Goal: Task Accomplishment & Management: Use online tool/utility

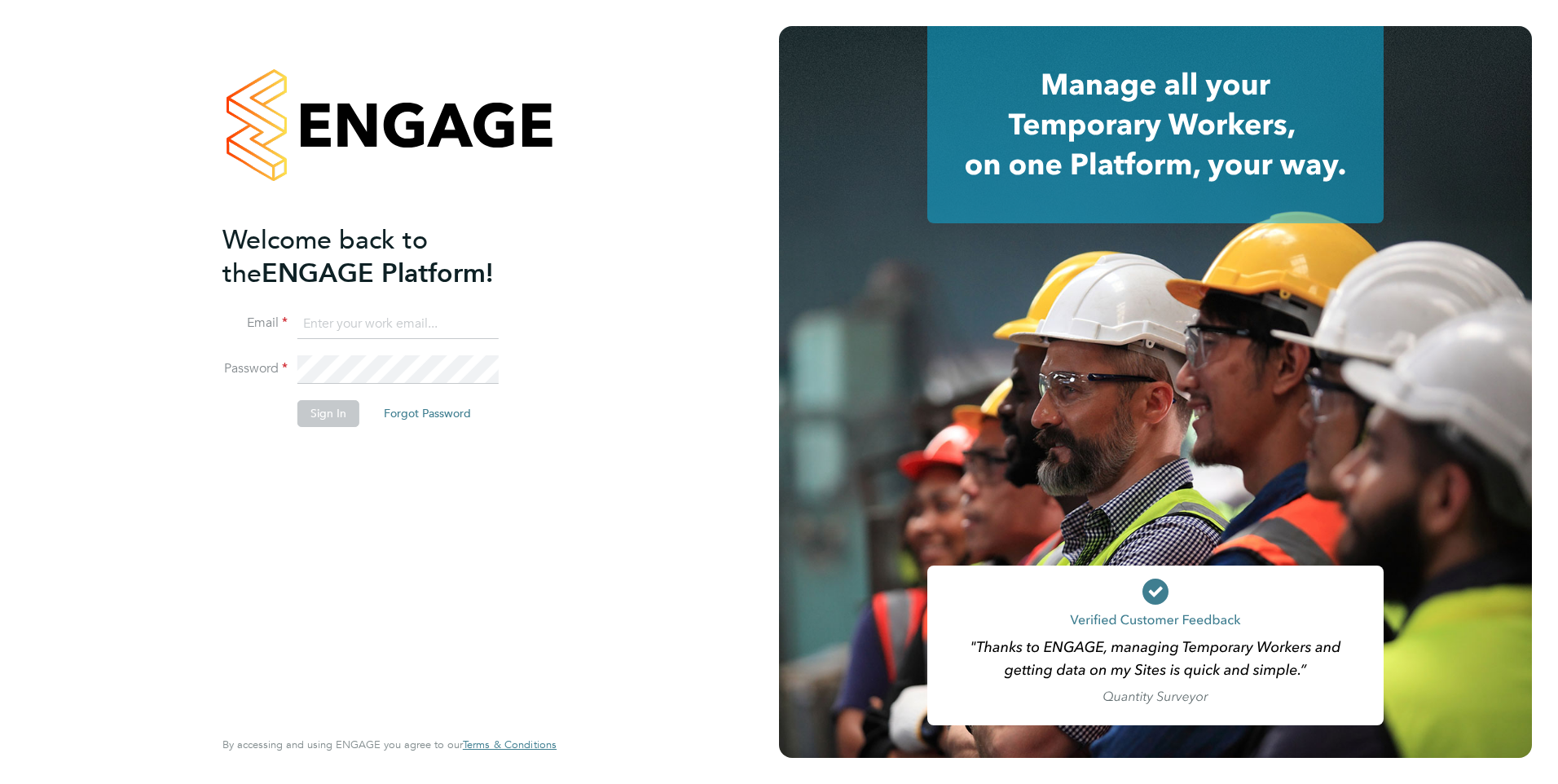
type input "george@mmpconsultancy.co.uk"
click at [330, 410] on button "Sign In" at bounding box center [328, 412] width 62 height 26
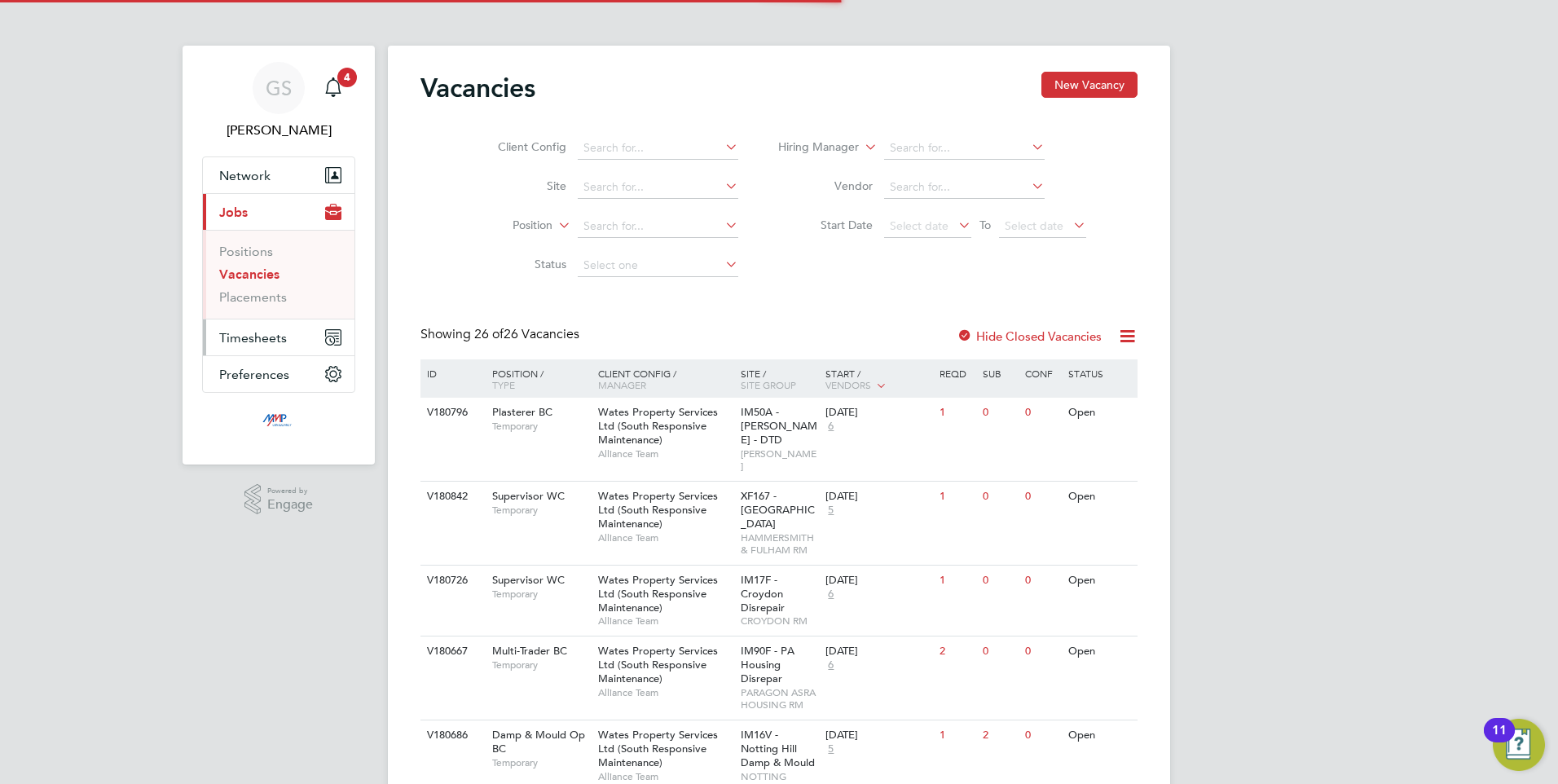
click at [255, 340] on span "Timesheets" at bounding box center [253, 337] width 67 height 15
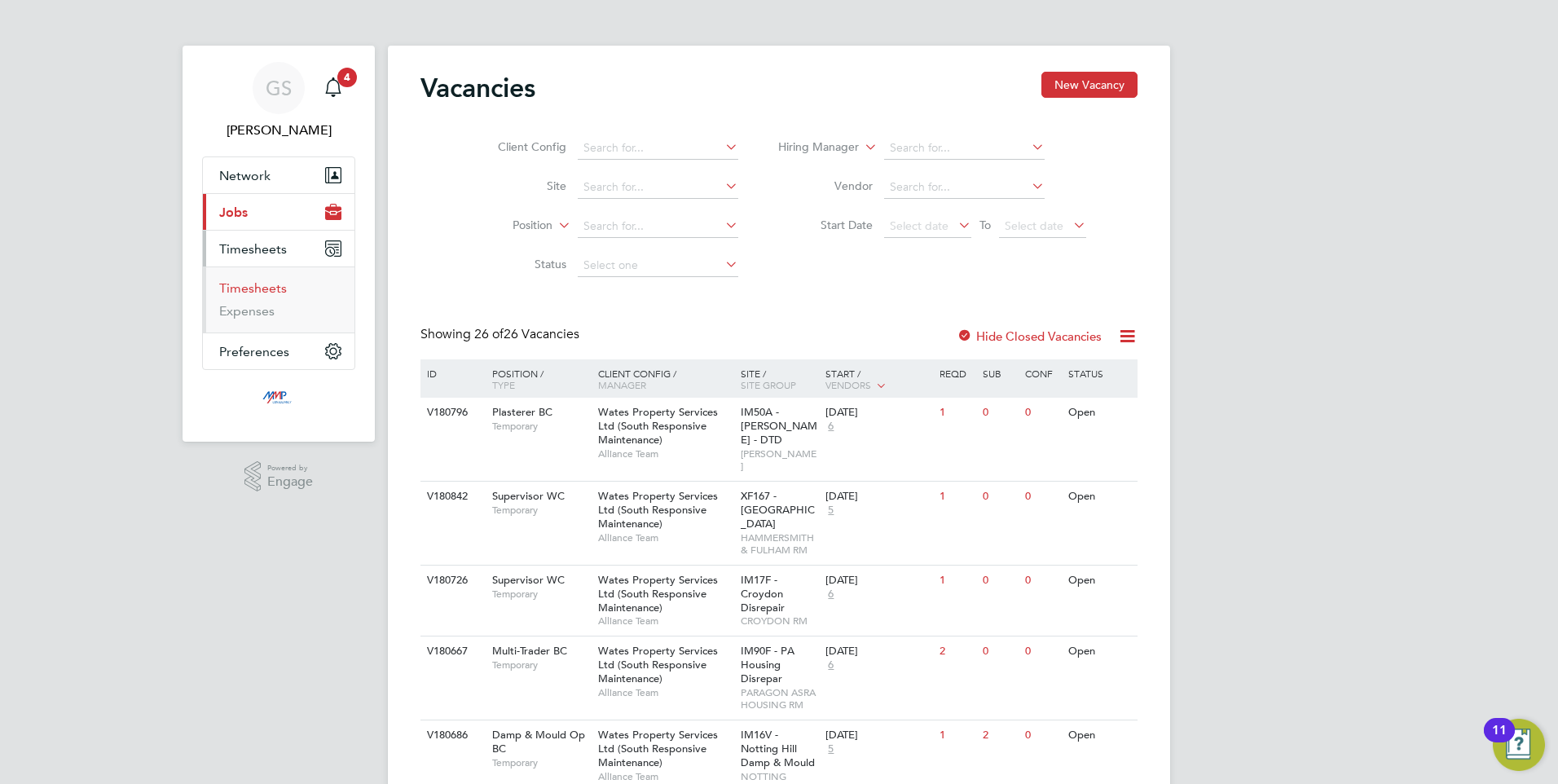
click at [255, 287] on link "Timesheets" at bounding box center [253, 288] width 67 height 15
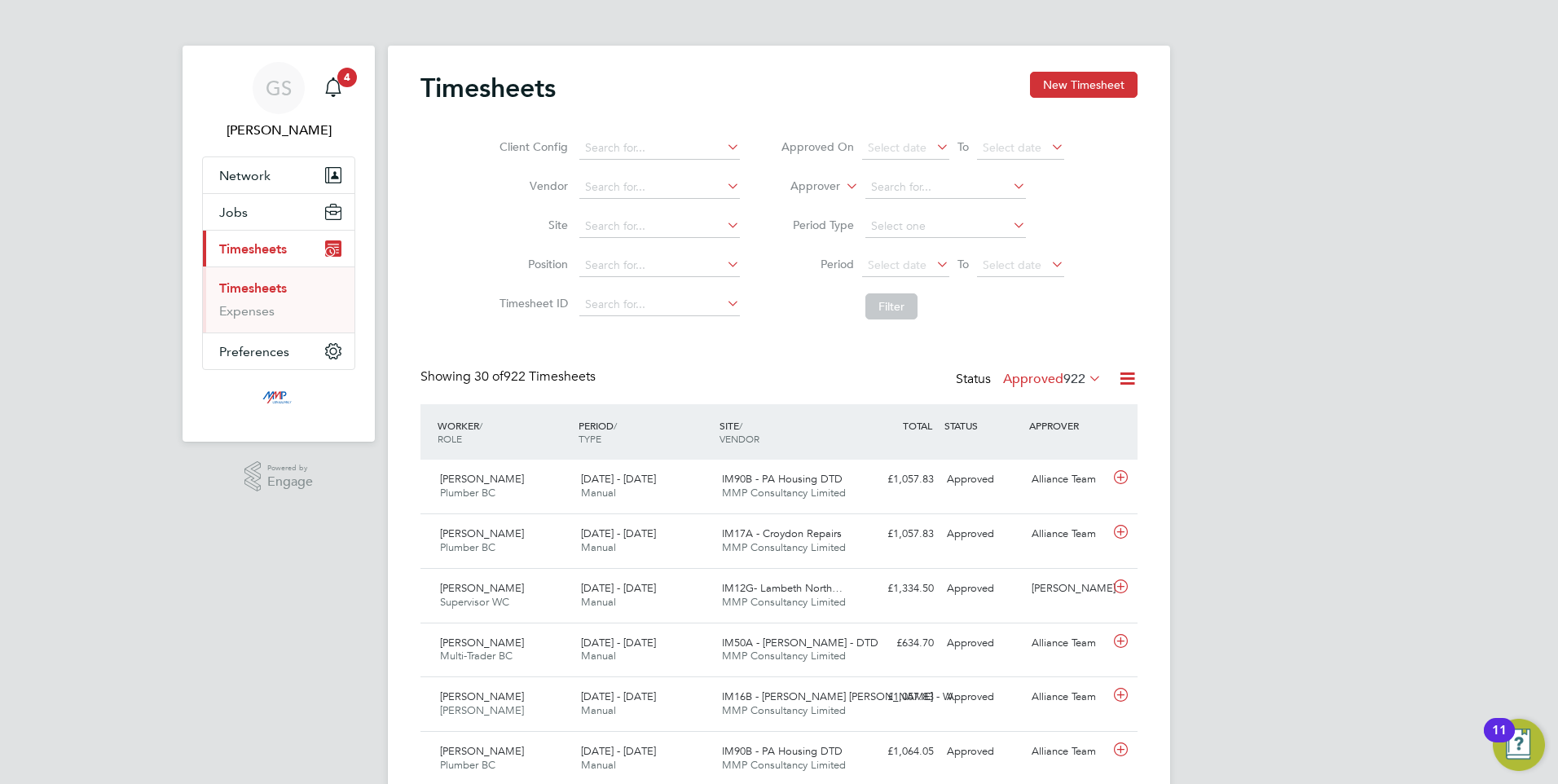
click at [1128, 377] on icon at bounding box center [1127, 378] width 21 height 21
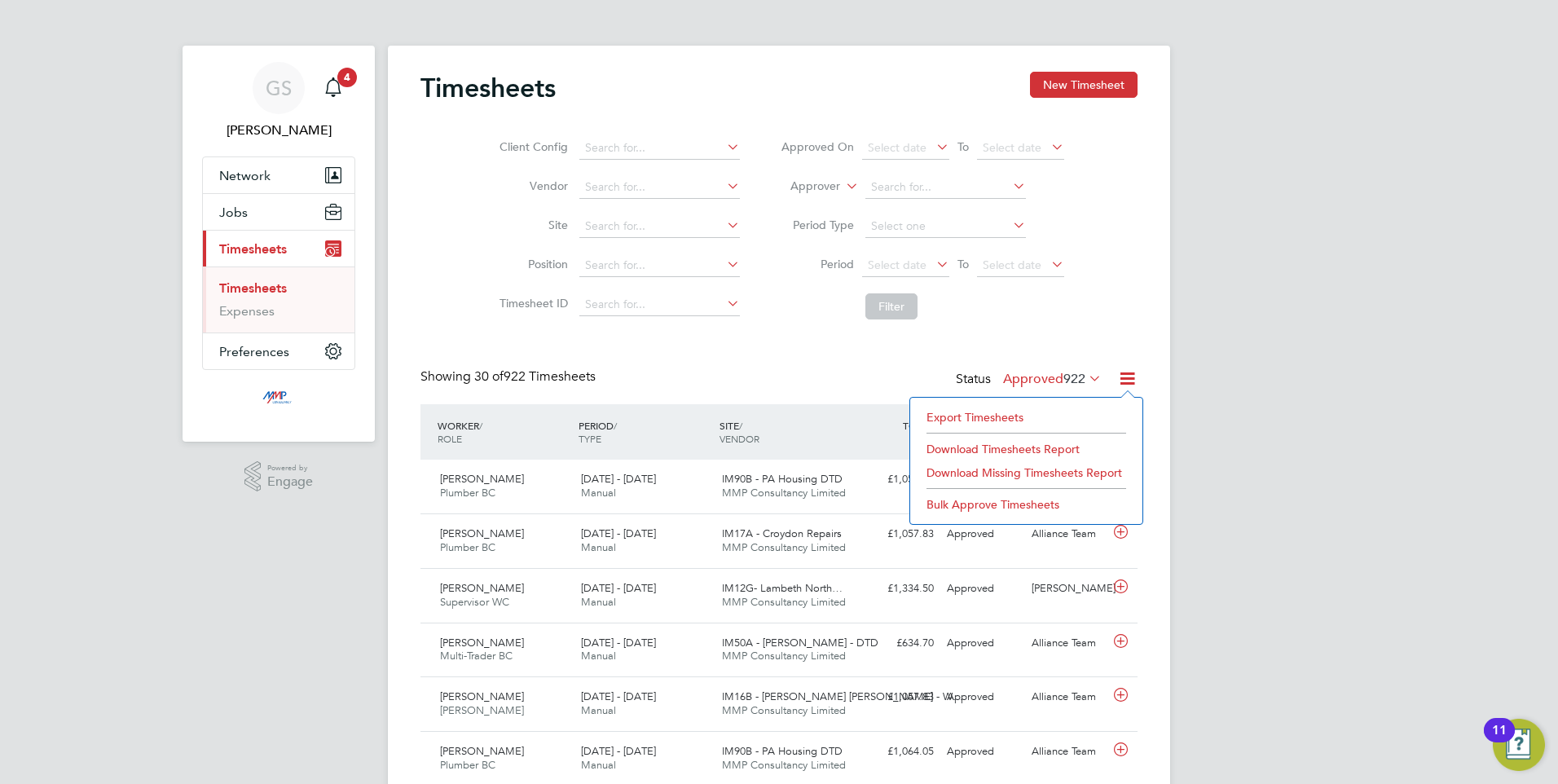
click at [979, 408] on li "Export Timesheets" at bounding box center [1026, 417] width 216 height 22
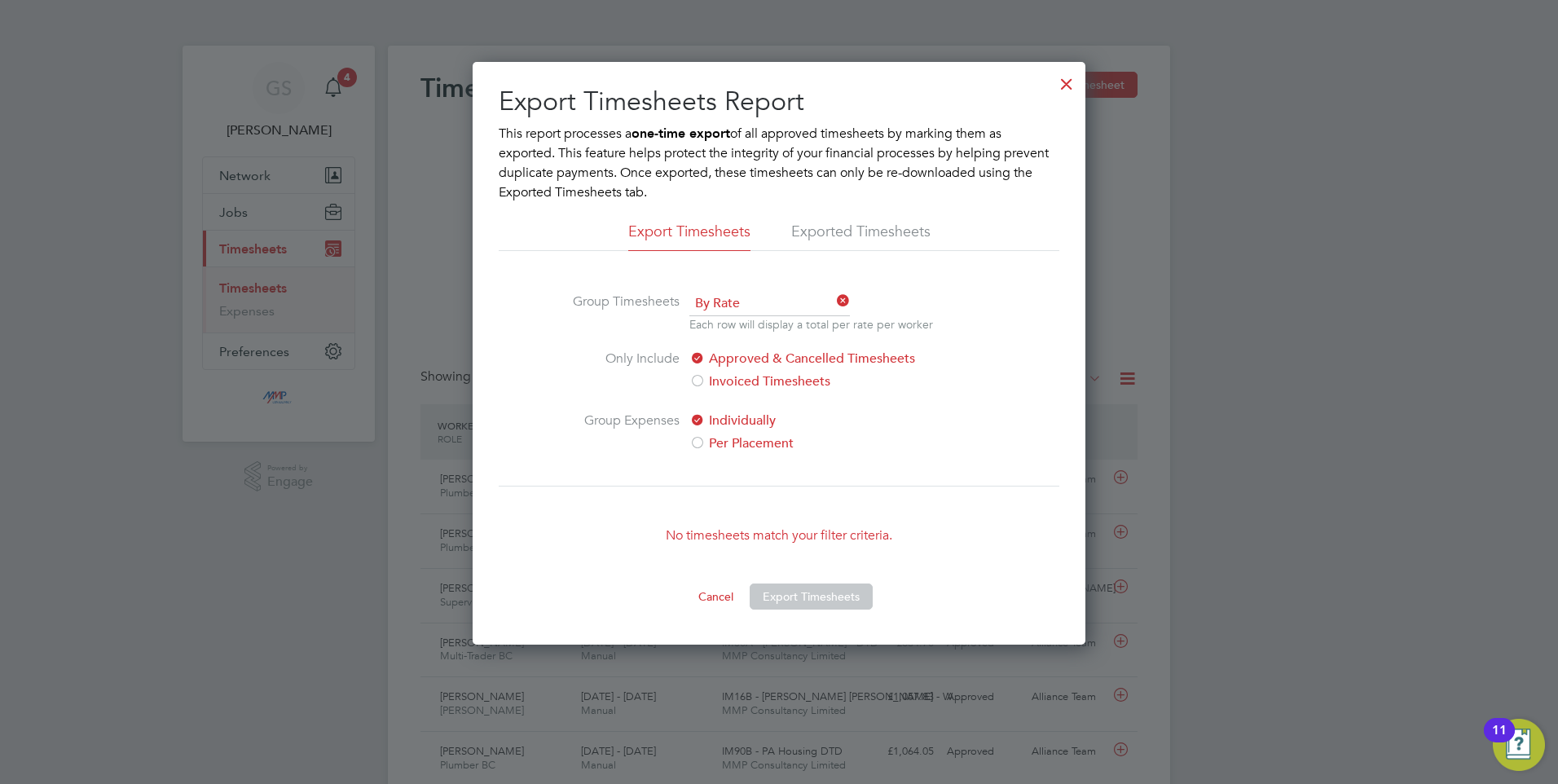
click at [1070, 85] on div at bounding box center [1067, 80] width 30 height 30
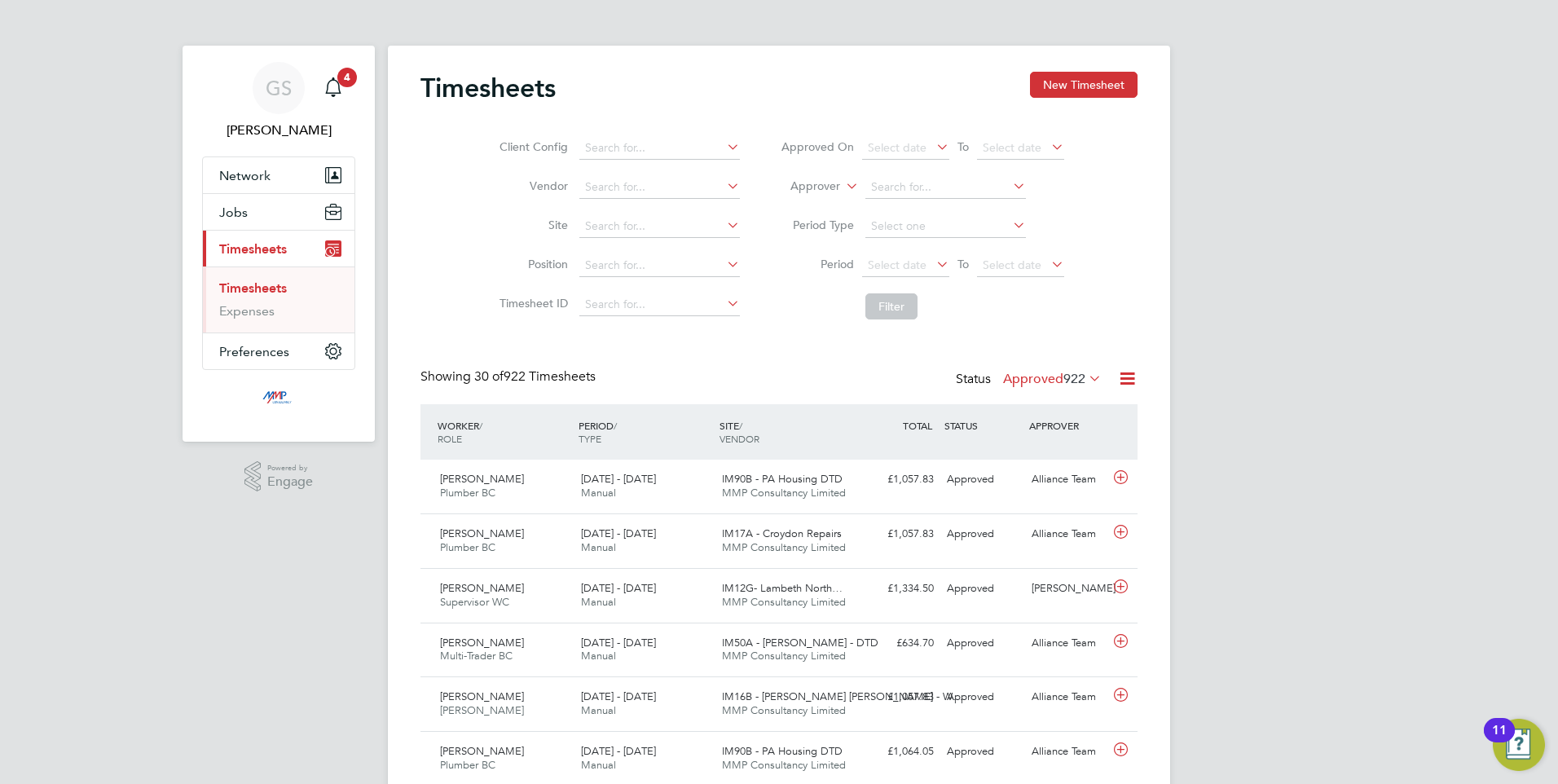
scroll to position [41, 142]
